Goal: Transaction & Acquisition: Book appointment/travel/reservation

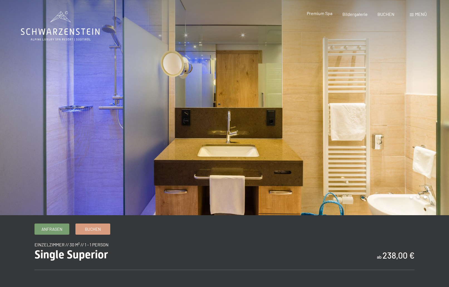
click at [322, 14] on span "Premium Spa" at bounding box center [320, 13] width 26 height 5
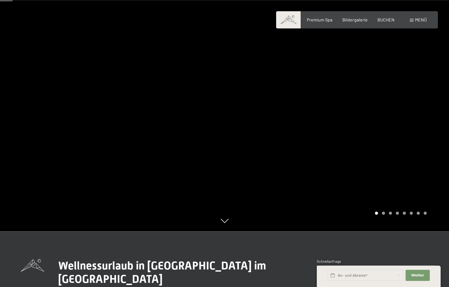
scroll to position [28, 0]
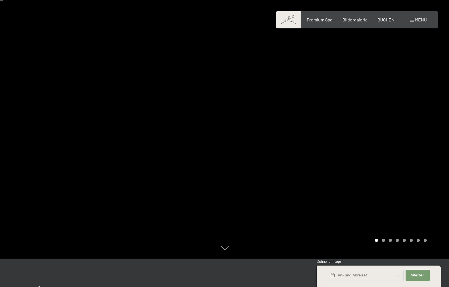
click at [325, 117] on div at bounding box center [337, 115] width 225 height 287
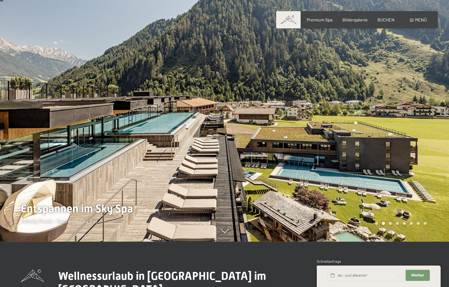
scroll to position [57, 0]
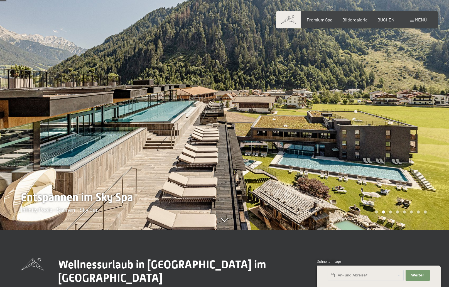
click at [305, 123] on div at bounding box center [337, 86] width 225 height 287
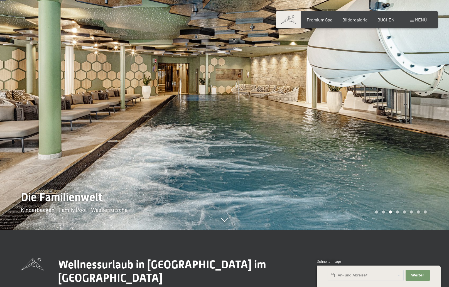
click at [306, 123] on div at bounding box center [337, 86] width 225 height 287
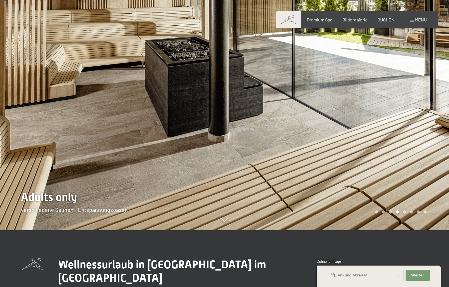
click at [314, 125] on div at bounding box center [337, 86] width 225 height 287
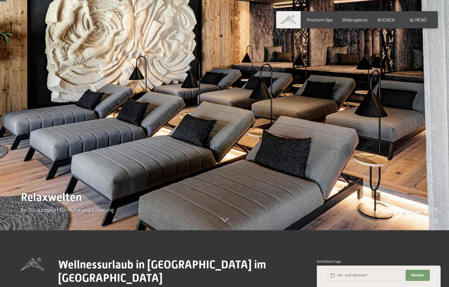
click at [314, 125] on div at bounding box center [337, 86] width 225 height 287
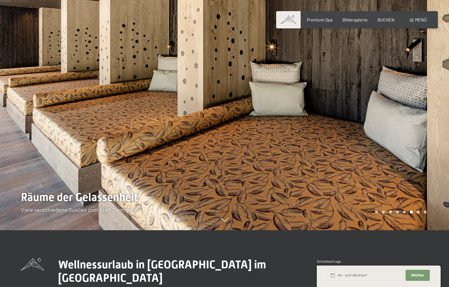
click at [329, 116] on div at bounding box center [337, 86] width 225 height 287
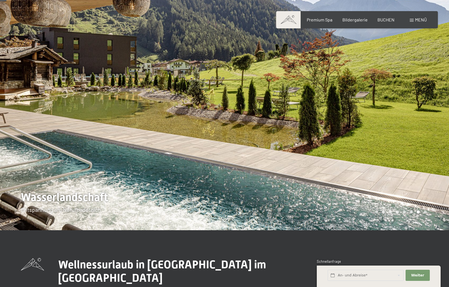
click at [329, 116] on div at bounding box center [337, 86] width 225 height 287
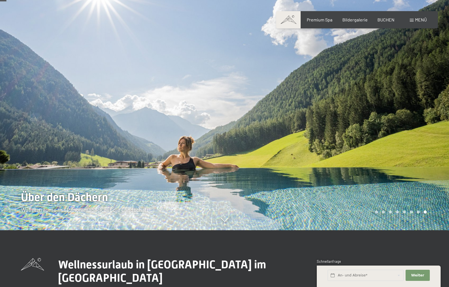
click at [329, 116] on div at bounding box center [337, 86] width 225 height 287
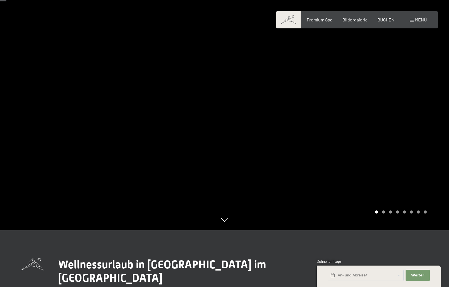
click at [329, 116] on div at bounding box center [337, 86] width 225 height 287
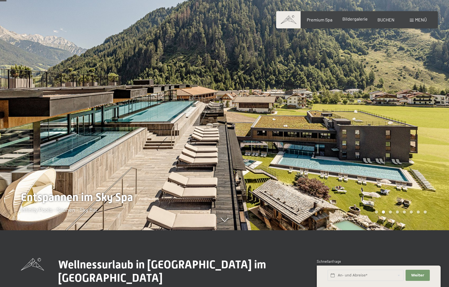
click at [352, 19] on span "Bildergalerie" at bounding box center [355, 18] width 25 height 5
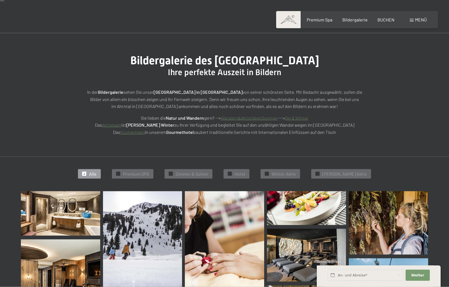
scroll to position [114, 0]
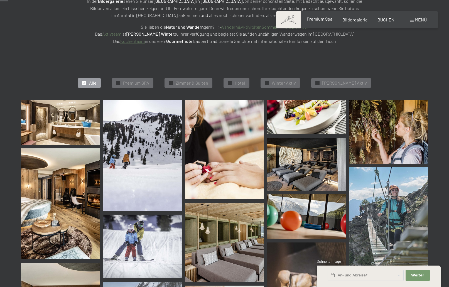
click at [317, 18] on span "Premium Spa" at bounding box center [320, 18] width 26 height 5
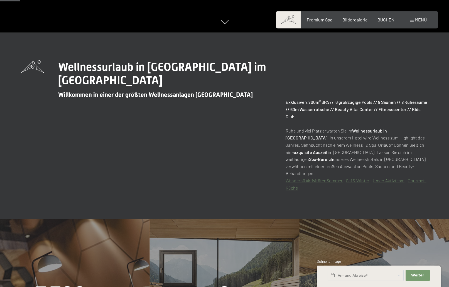
scroll to position [312, 0]
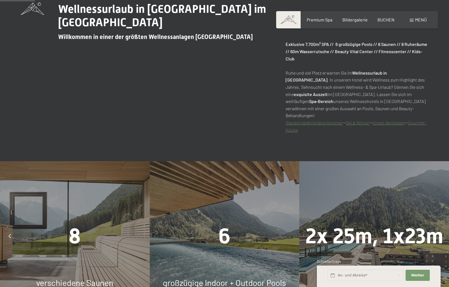
click at [390, 120] on link "Unser Aktivteam" at bounding box center [389, 122] width 32 height 5
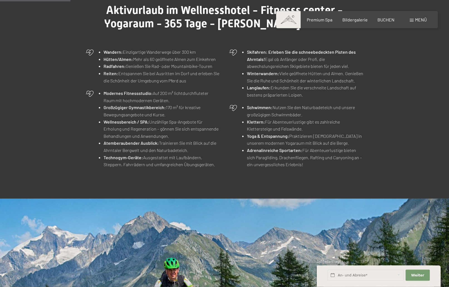
scroll to position [256, 0]
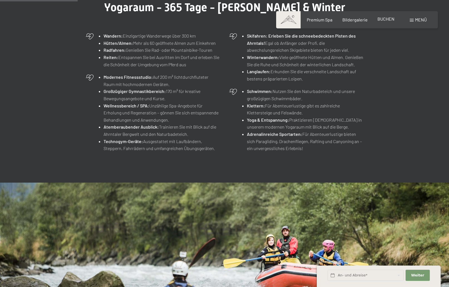
click at [383, 22] on div "BUCHEN" at bounding box center [386, 19] width 17 height 6
click at [414, 22] on div "Menü" at bounding box center [418, 20] width 17 height 6
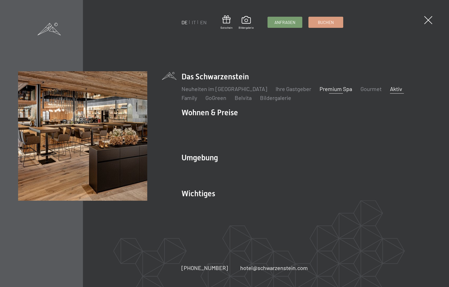
click at [321, 92] on link "Premium Spa" at bounding box center [336, 88] width 33 height 7
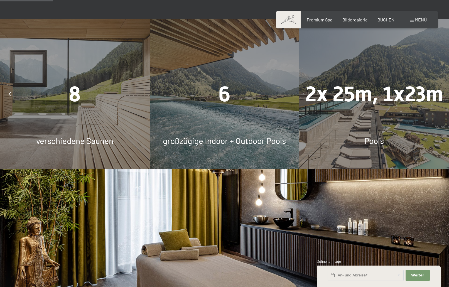
scroll to position [597, 0]
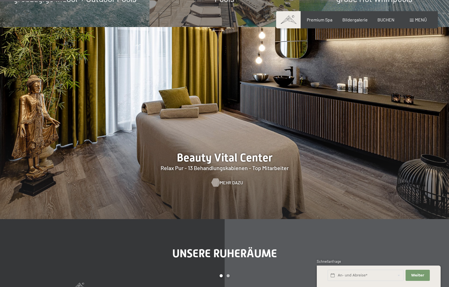
click at [224, 180] on span "Mehr dazu" at bounding box center [231, 183] width 23 height 6
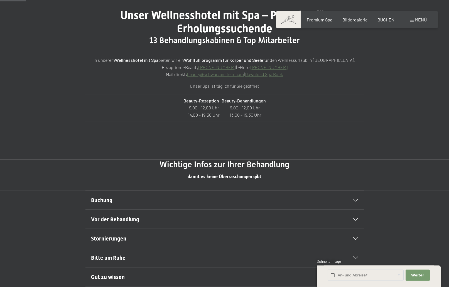
scroll to position [256, 0]
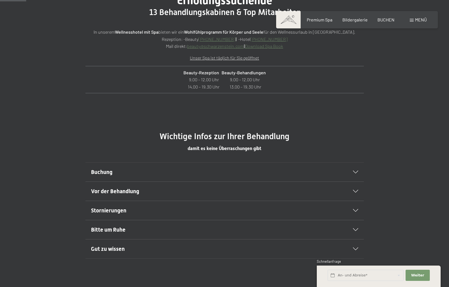
click at [357, 173] on icon at bounding box center [355, 172] width 5 height 3
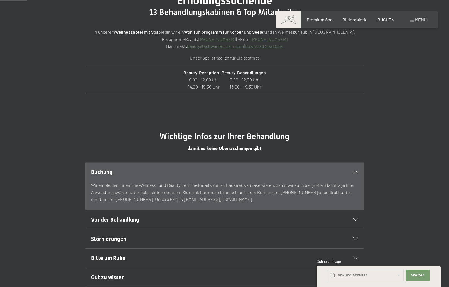
scroll to position [369, 0]
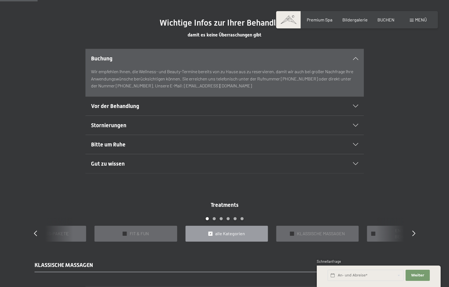
click at [358, 104] on div "Vor der Behandlung" at bounding box center [224, 106] width 267 height 19
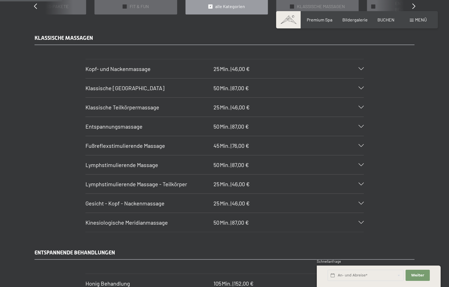
scroll to position [739, 0]
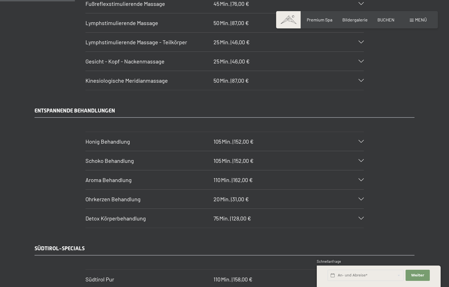
click at [358, 180] on div at bounding box center [358, 180] width 12 height 3
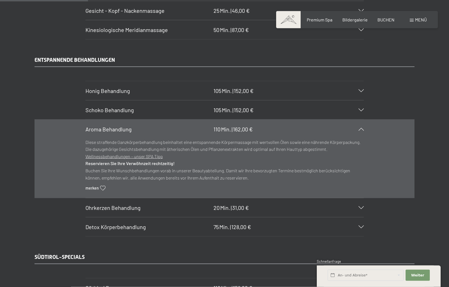
scroll to position [881, 0]
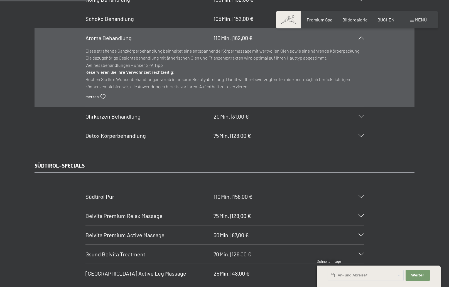
click at [358, 196] on div at bounding box center [358, 196] width 12 height 3
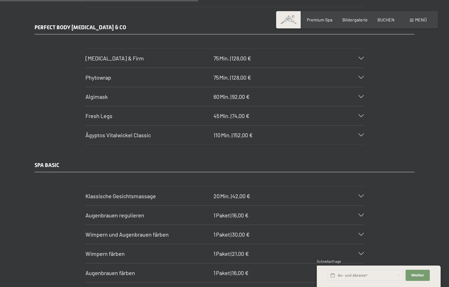
scroll to position [2045, 0]
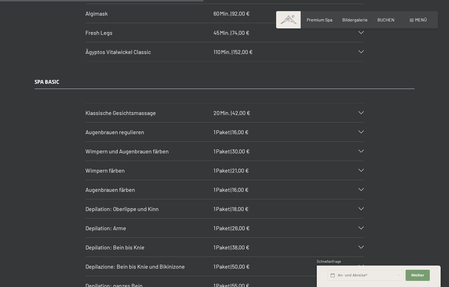
click at [362, 153] on icon at bounding box center [361, 151] width 5 height 3
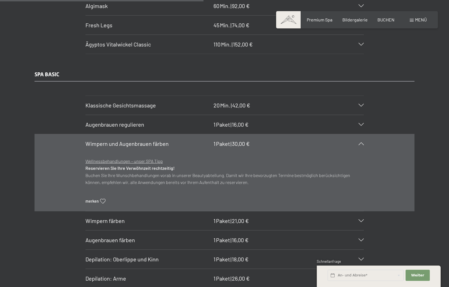
scroll to position [1958, 0]
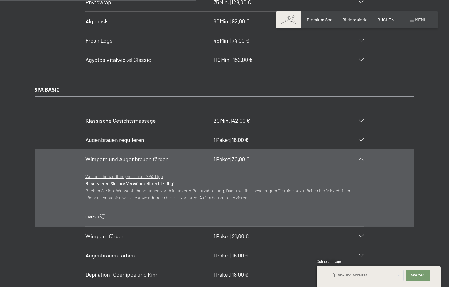
click at [362, 158] on icon at bounding box center [361, 159] width 5 height 3
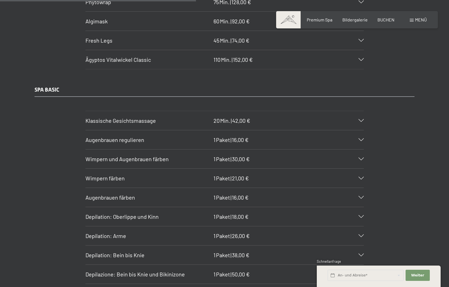
click at [361, 177] on icon at bounding box center [361, 178] width 5 height 3
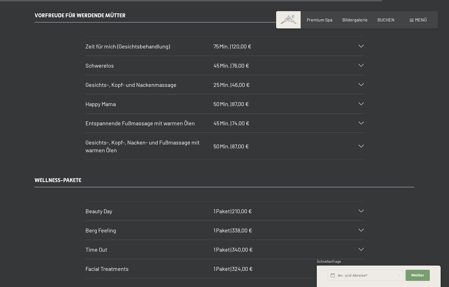
scroll to position [3805, 0]
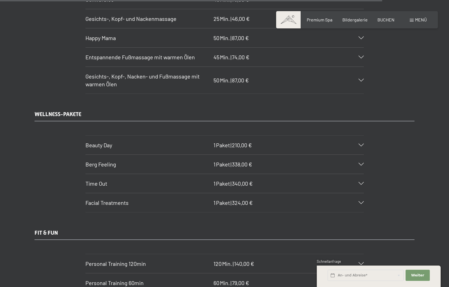
click at [360, 145] on icon at bounding box center [361, 145] width 5 height 3
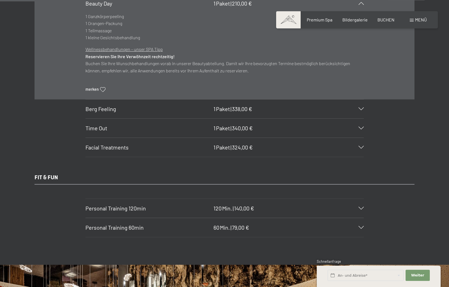
scroll to position [3902, 0]
click at [360, 110] on icon at bounding box center [361, 108] width 5 height 3
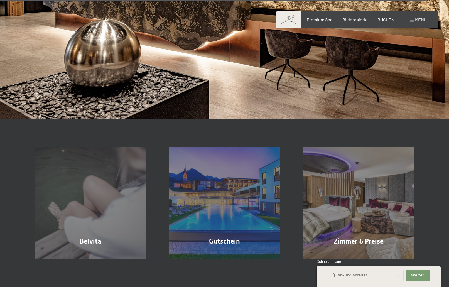
scroll to position [4413, 0]
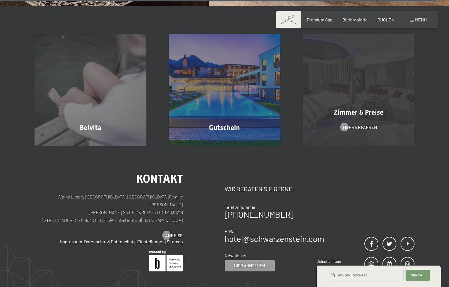
click at [375, 109] on div "Zimmer & Preise Mehr erfahren" at bounding box center [359, 90] width 134 height 112
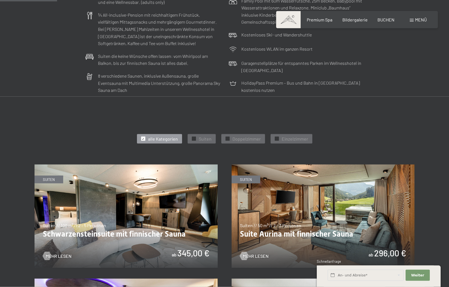
scroll to position [256, 0]
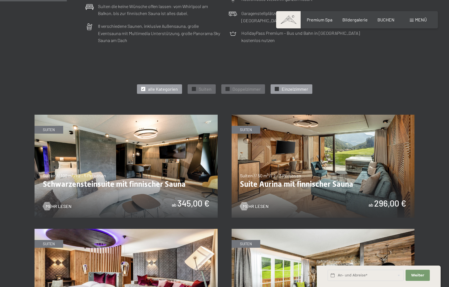
click at [293, 89] on span "Einzelzimmer" at bounding box center [295, 89] width 26 height 6
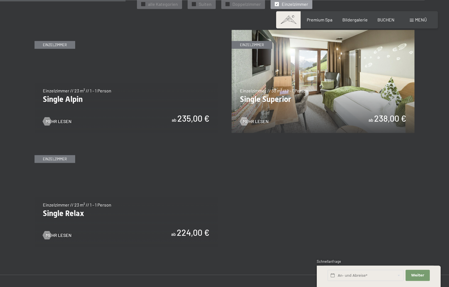
scroll to position [341, 0]
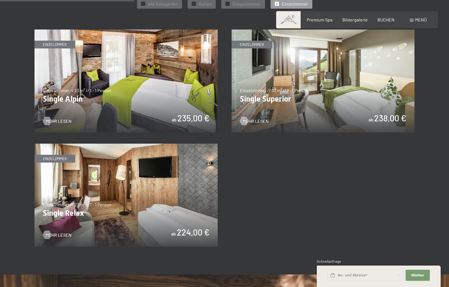
click at [171, 207] on img at bounding box center [126, 195] width 183 height 103
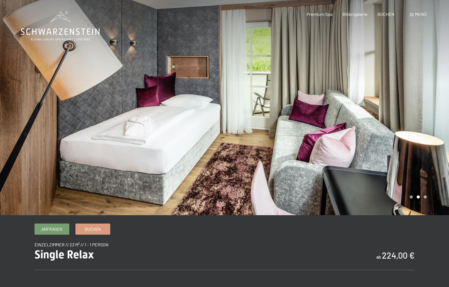
click at [376, 138] on div at bounding box center [337, 107] width 225 height 215
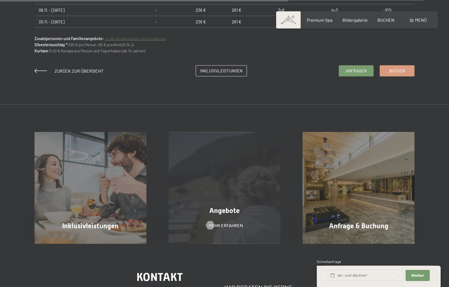
scroll to position [511, 0]
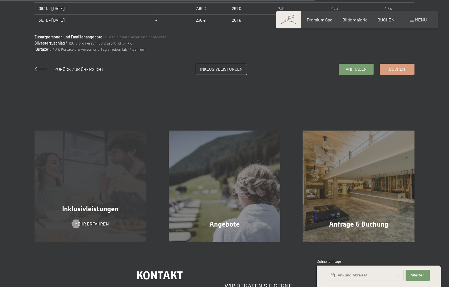
click at [94, 203] on div "Inklusivleistungen Mehr erfahren" at bounding box center [90, 187] width 134 height 112
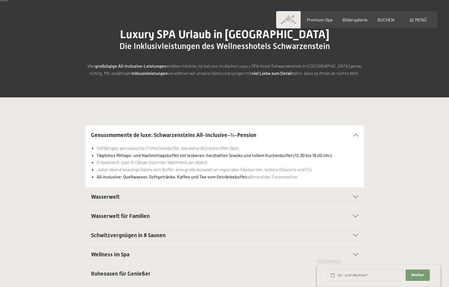
scroll to position [114, 0]
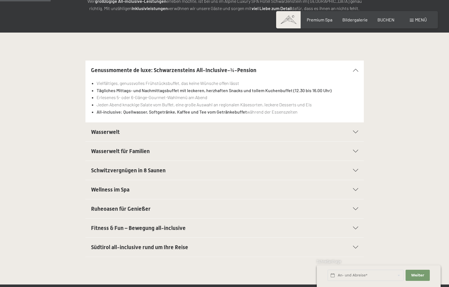
click at [357, 190] on icon at bounding box center [355, 189] width 5 height 3
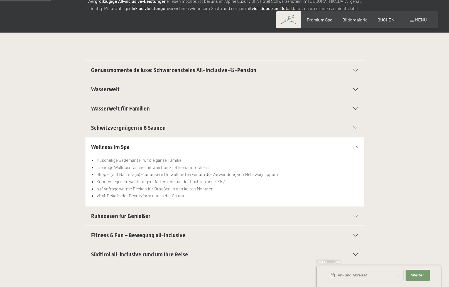
click at [358, 236] on section "Fitness & Fun – Bewegung all-inclusive Großer Fitnessraum mit neuesten Geräten …" at bounding box center [224, 235] width 278 height 19
click at [354, 238] on div "Fitness & Fun – Bewegung all-inclusive" at bounding box center [224, 235] width 267 height 19
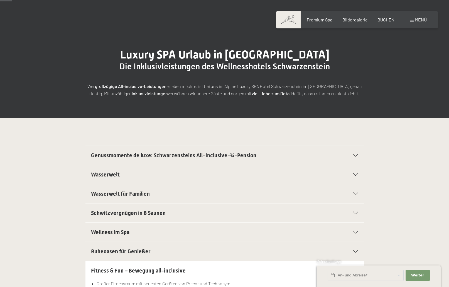
scroll to position [0, 0]
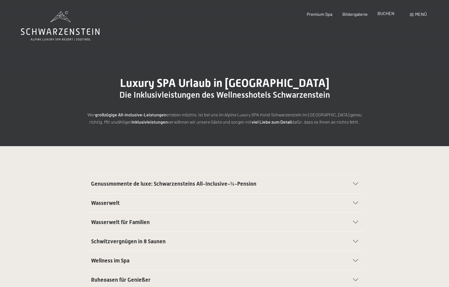
click at [388, 14] on span "BUCHEN" at bounding box center [386, 13] width 17 height 5
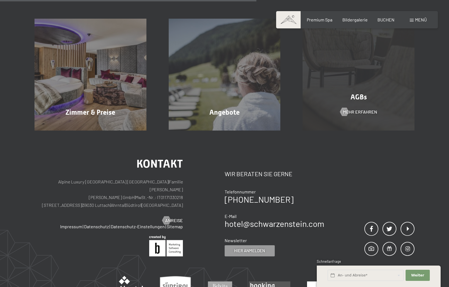
scroll to position [142, 0]
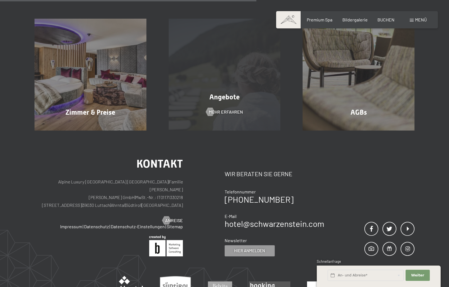
click at [249, 96] on div "Angebote" at bounding box center [225, 97] width 134 height 10
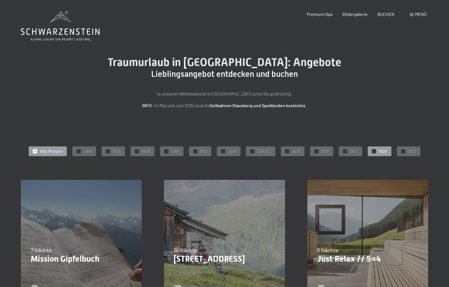
click at [379, 151] on span "NOV" at bounding box center [383, 151] width 8 height 6
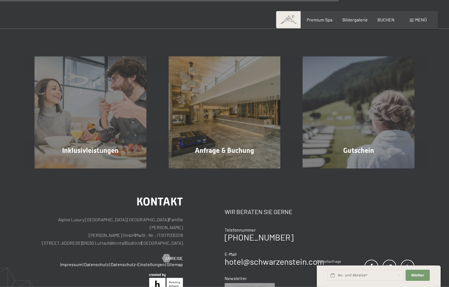
scroll to position [454, 0]
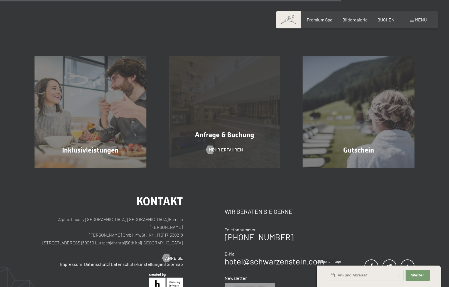
click at [212, 122] on div "Anfrage & Buchung Mehr erfahren" at bounding box center [225, 112] width 134 height 112
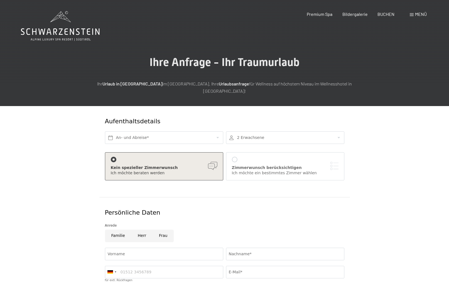
click at [413, 14] on span at bounding box center [412, 14] width 4 height 3
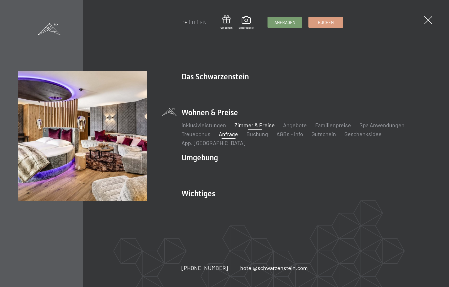
click at [248, 128] on link "Zimmer & Preise" at bounding box center [254, 125] width 40 height 7
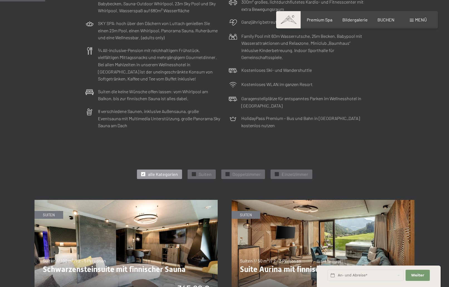
scroll to position [312, 0]
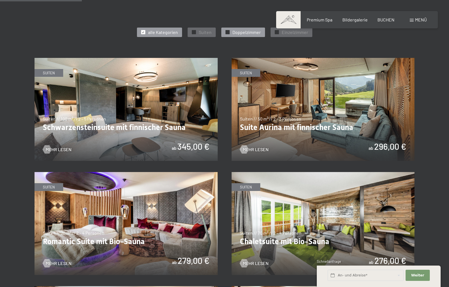
click at [239, 32] on span "Doppelzimmer" at bounding box center [247, 32] width 28 height 6
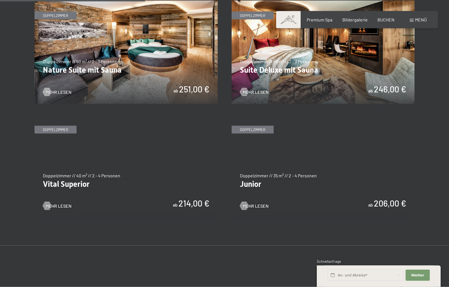
scroll to position [369, 0]
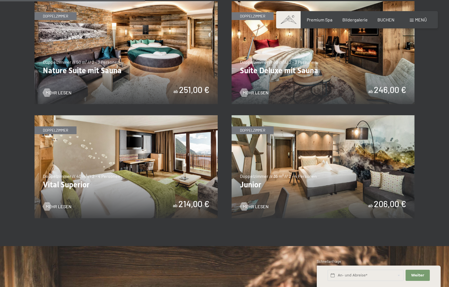
click at [319, 174] on img at bounding box center [323, 166] width 183 height 103
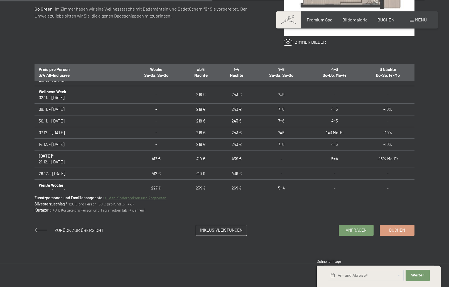
scroll to position [341, 0]
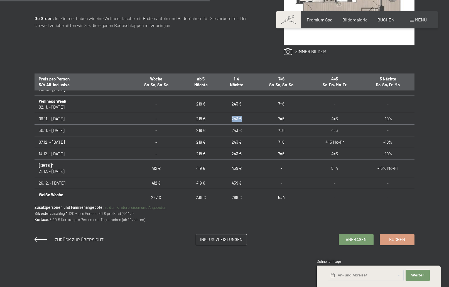
drag, startPoint x: 216, startPoint y: 118, endPoint x: 227, endPoint y: 120, distance: 10.8
click at [227, 120] on td "243 €" at bounding box center [237, 119] width 36 height 12
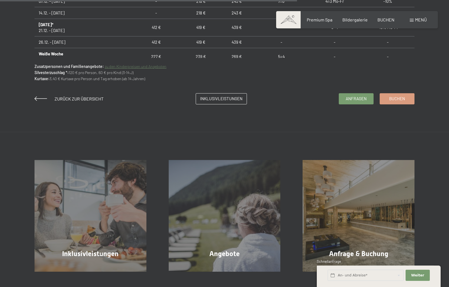
scroll to position [398, 0]
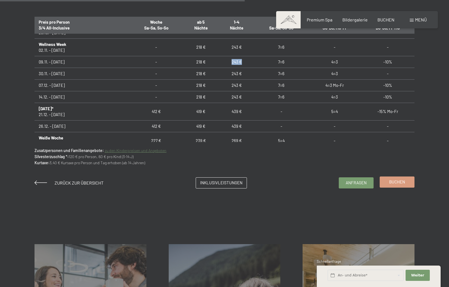
click at [394, 184] on span "Buchen" at bounding box center [397, 182] width 16 height 6
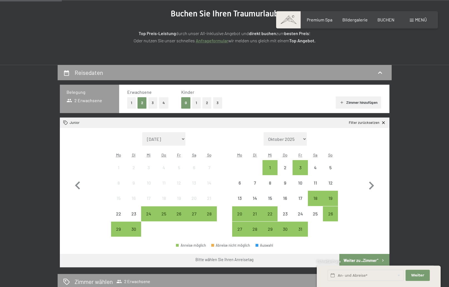
scroll to position [114, 0]
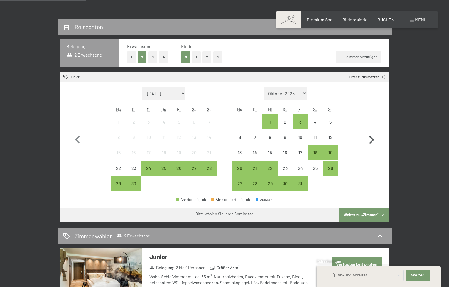
click at [371, 141] on icon "button" at bounding box center [371, 140] width 16 height 16
select select "[DATE]"
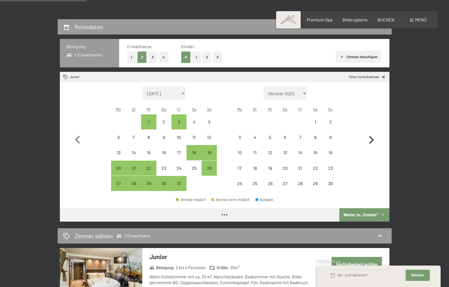
select select "[DATE]"
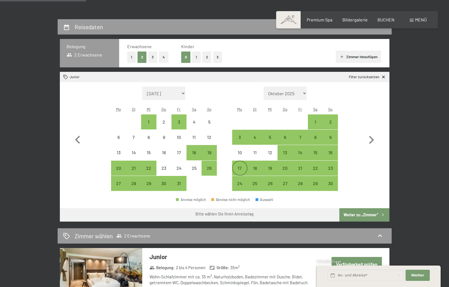
click at [241, 167] on div "17" at bounding box center [240, 173] width 14 height 14
select select "[DATE]"
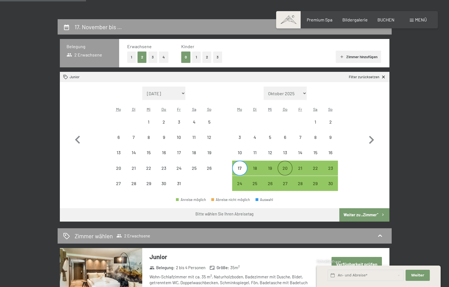
click at [287, 168] on div "20" at bounding box center [285, 173] width 14 height 14
select select "[DATE]"
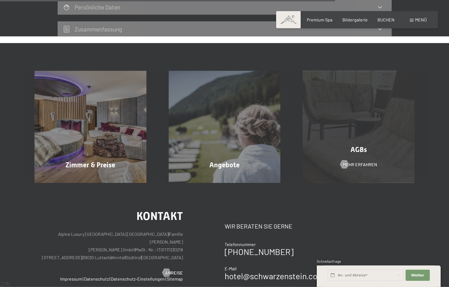
scroll to position [511, 0]
